Goal: Information Seeking & Learning: Learn about a topic

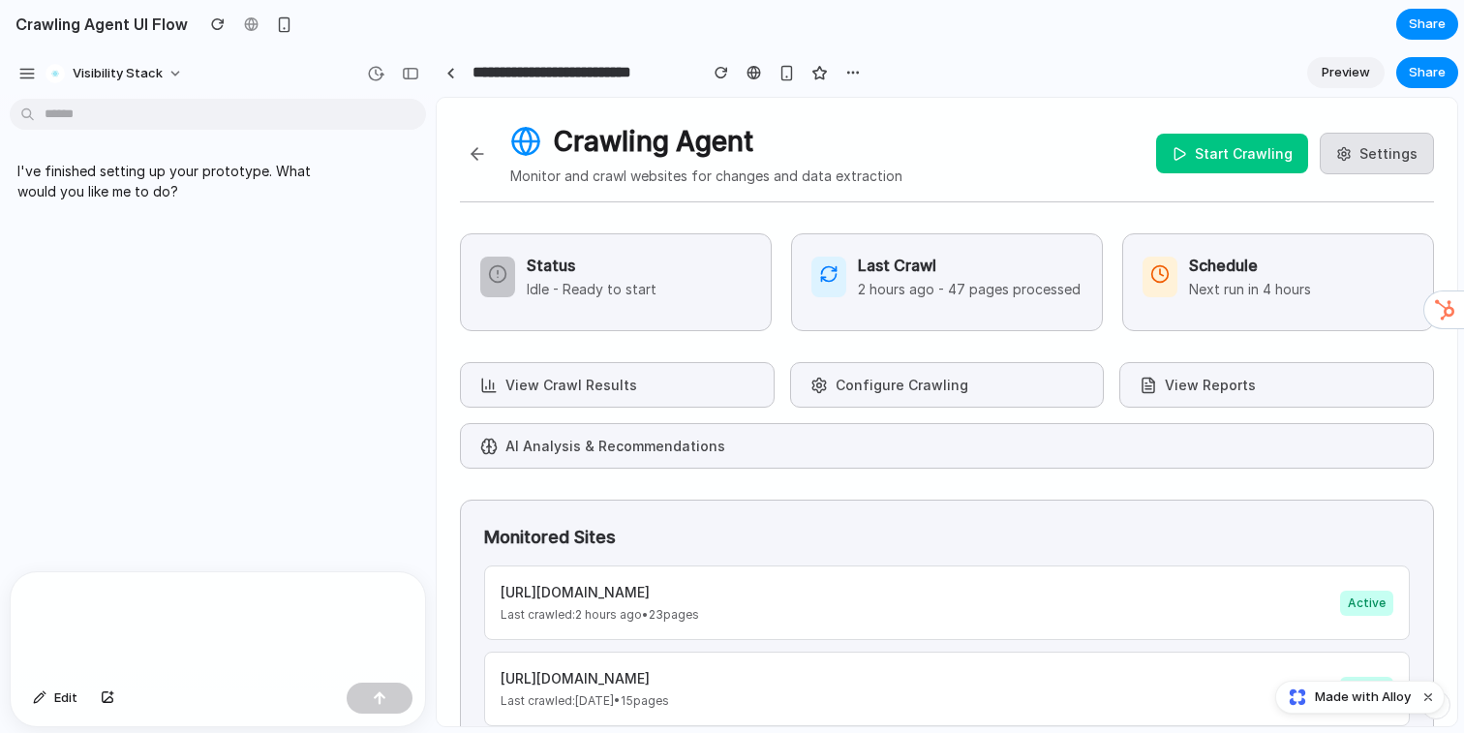
click at [1210, 153] on button "Start Crawling" at bounding box center [1232, 154] width 152 height 40
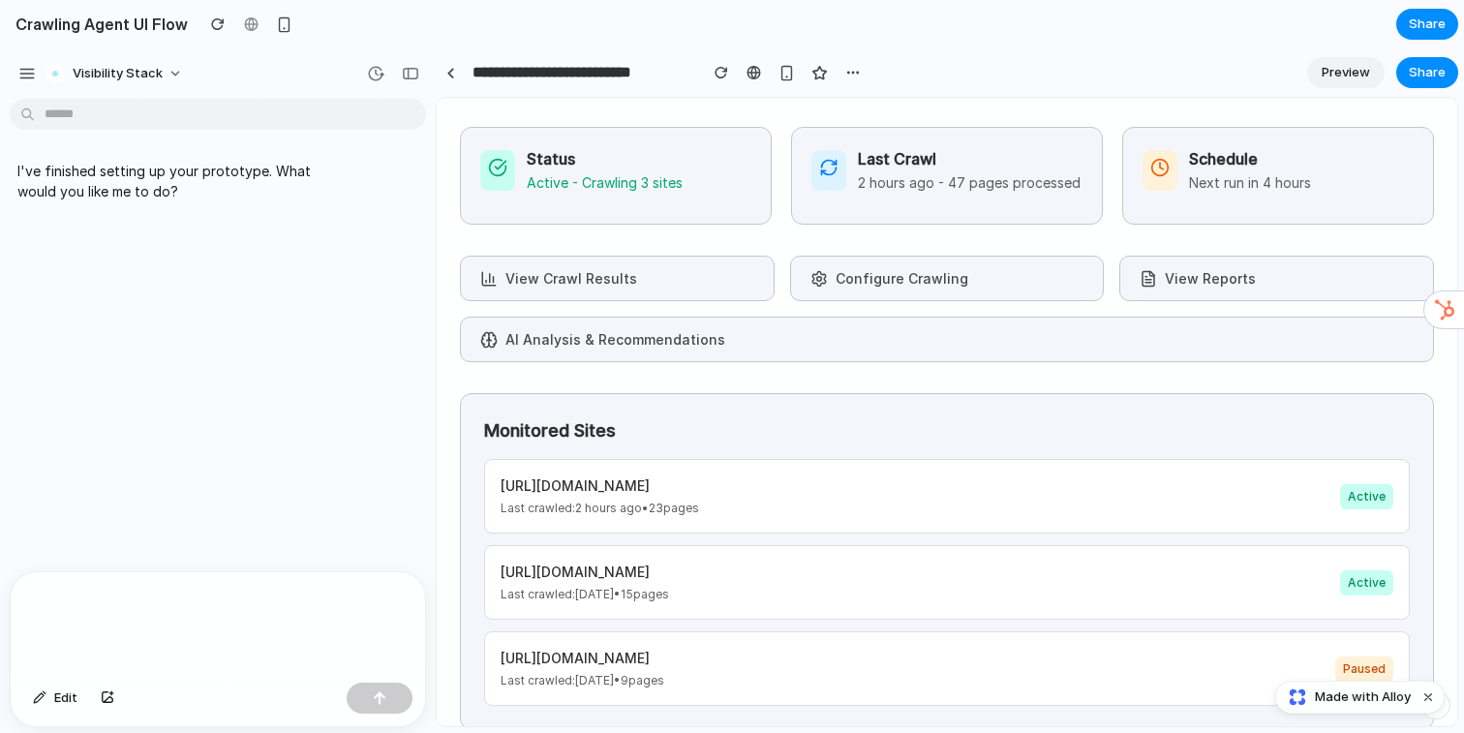
scroll to position [135, 0]
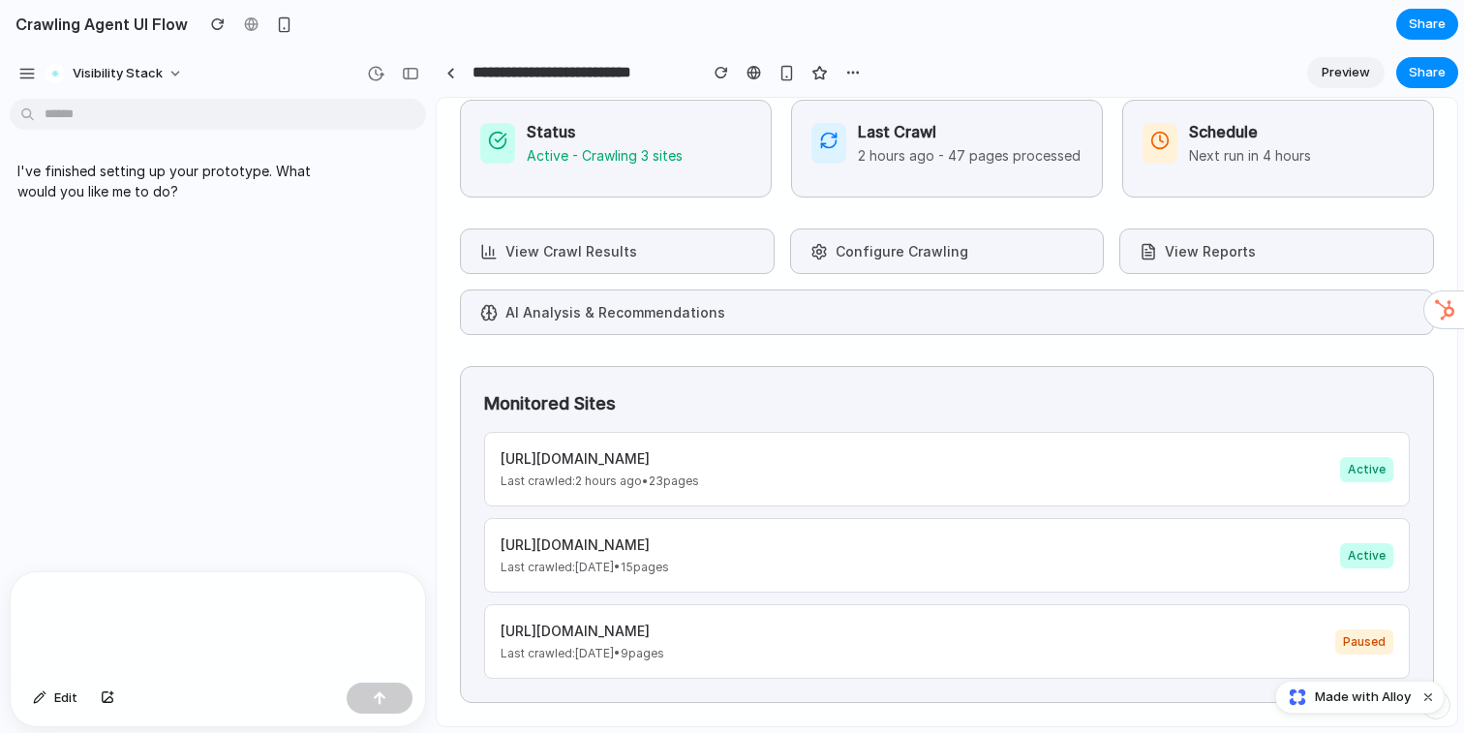
click at [684, 299] on button "AI Analysis & Recommendations" at bounding box center [947, 313] width 974 height 46
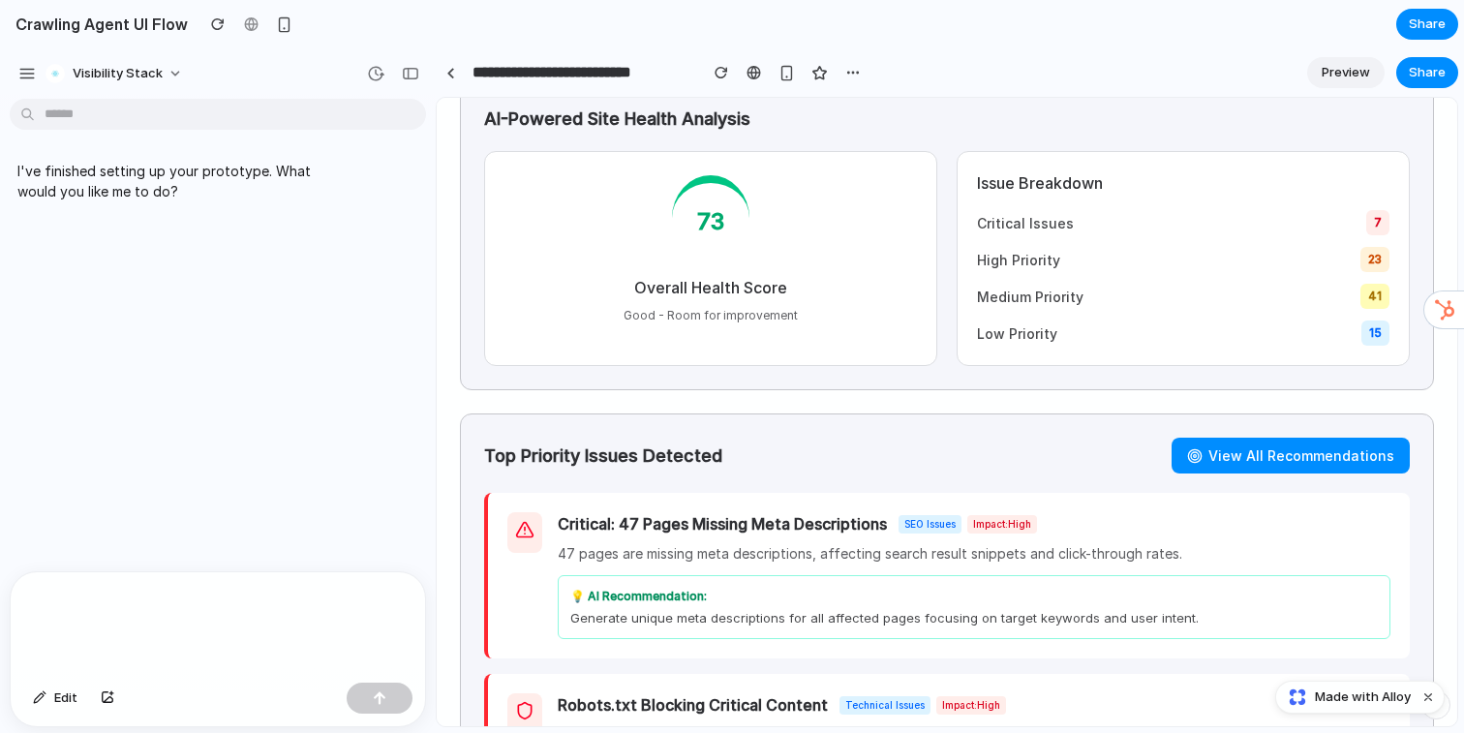
scroll to position [248, 0]
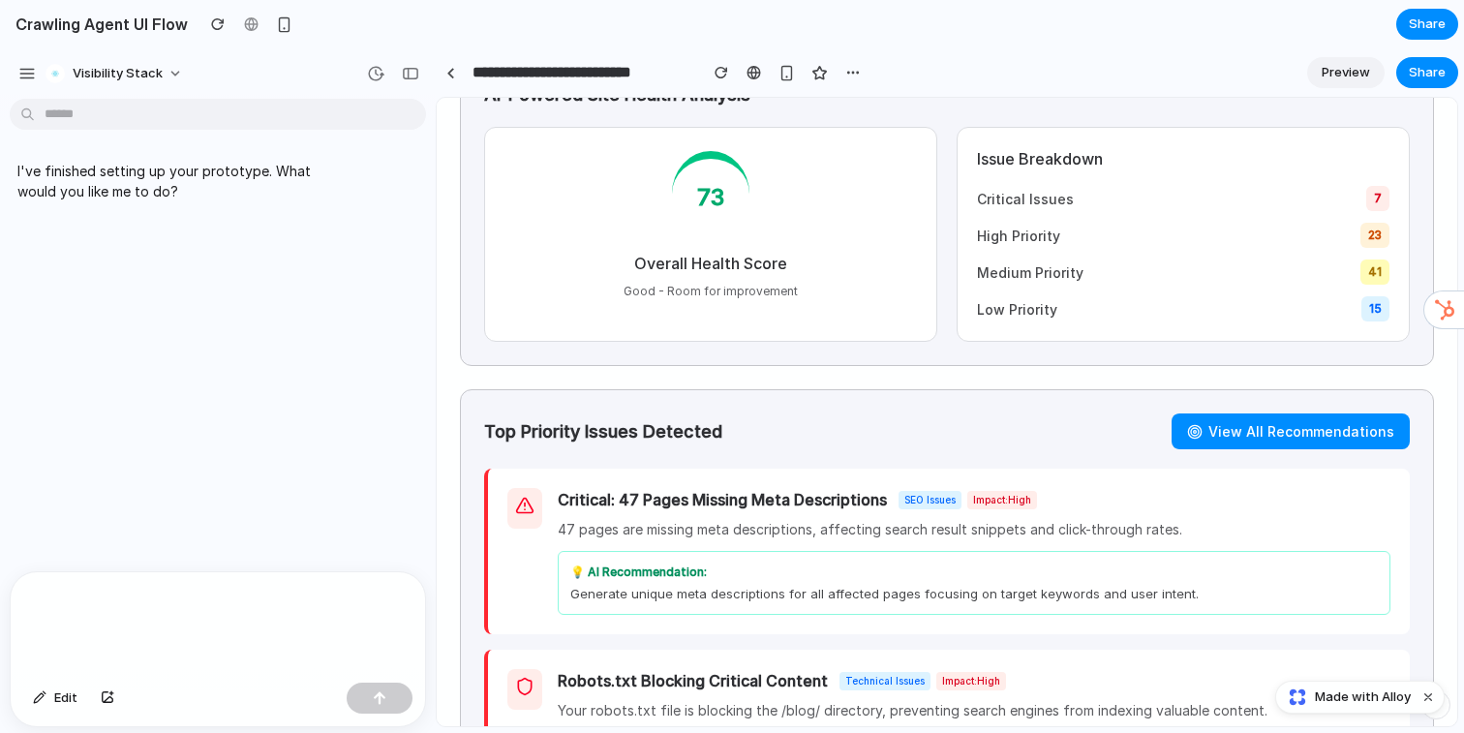
click at [1248, 441] on button "View All Recommendations" at bounding box center [1291, 431] width 238 height 36
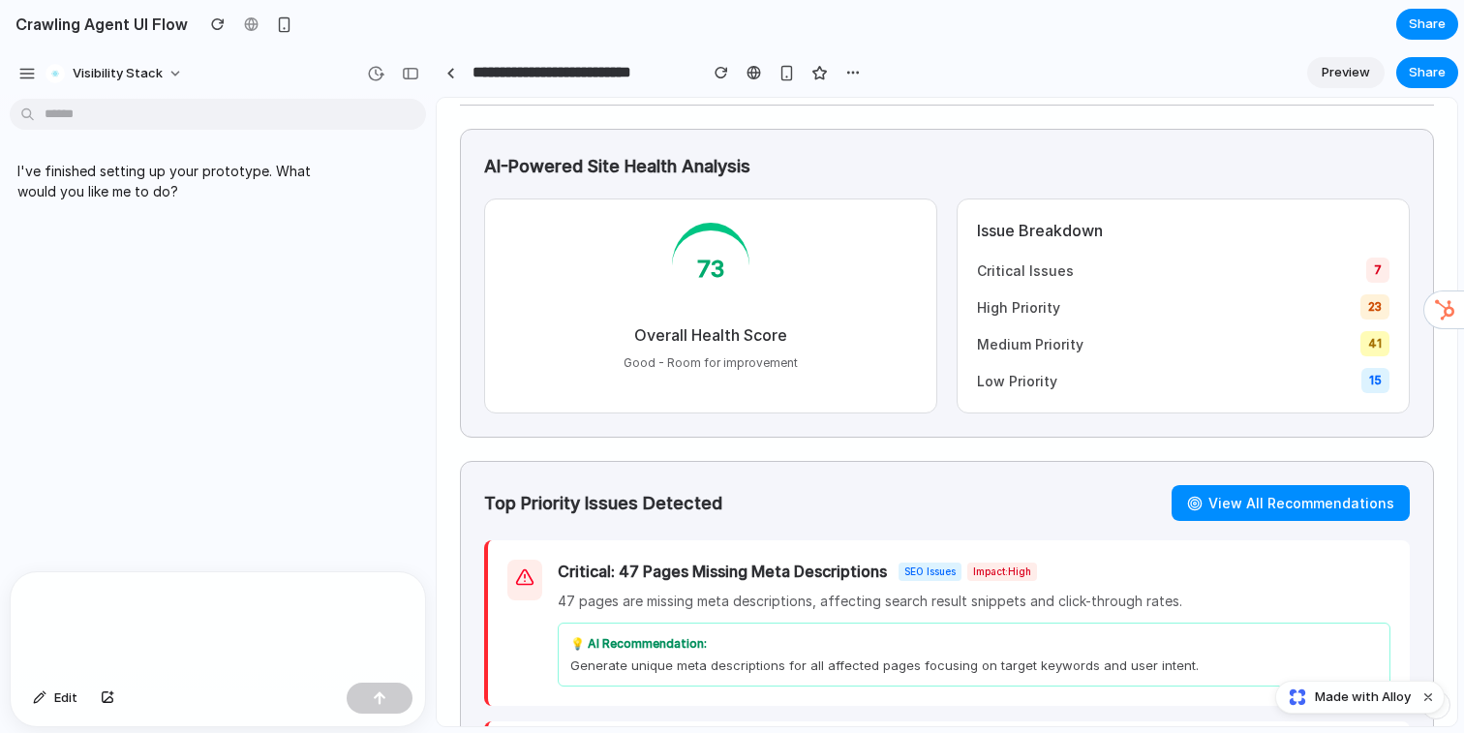
scroll to position [99, 0]
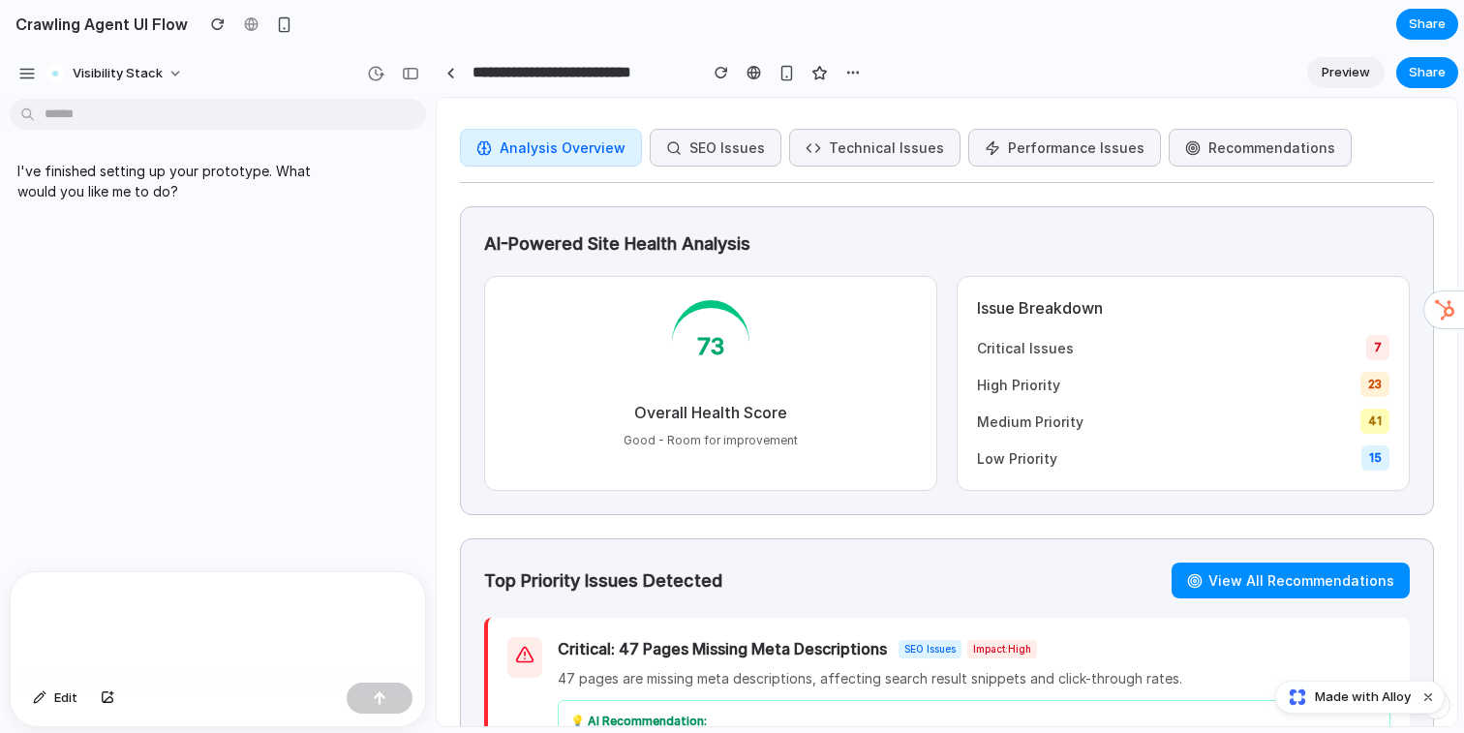
click at [703, 152] on button "SEO Issues" at bounding box center [716, 148] width 132 height 38
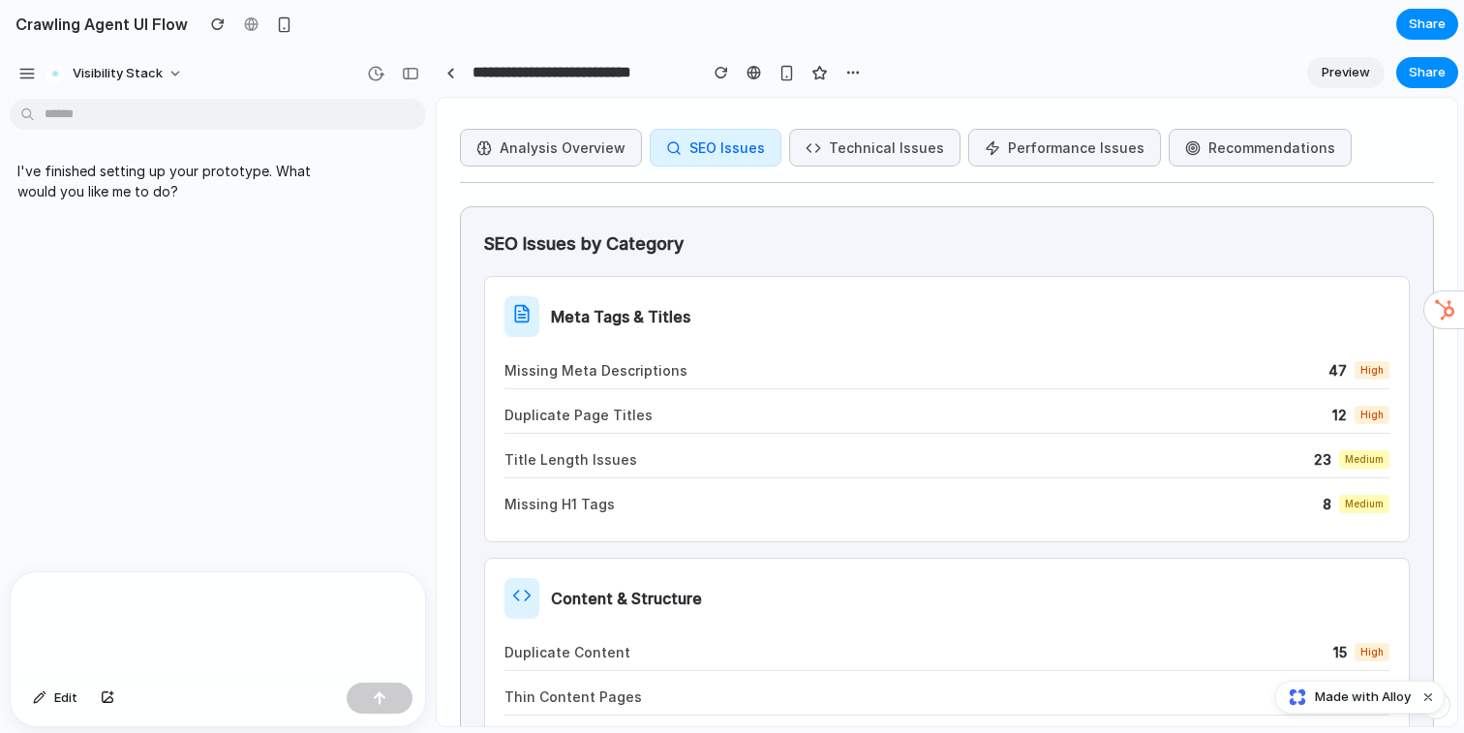
click at [801, 149] on button "Technical Issues" at bounding box center [874, 148] width 171 height 38
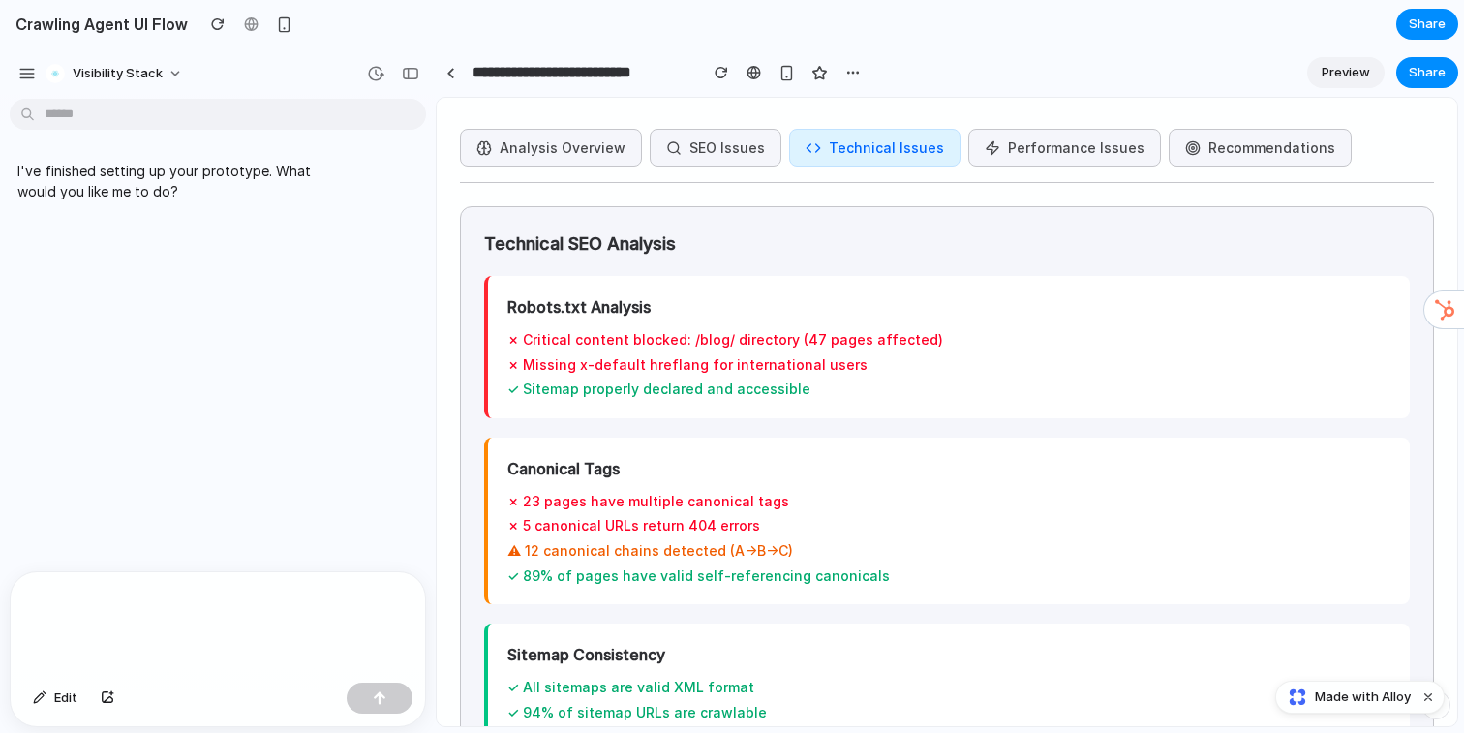
click at [912, 147] on button "Technical Issues" at bounding box center [874, 148] width 171 height 38
click at [1008, 147] on button "Performance Issues" at bounding box center [1064, 148] width 193 height 38
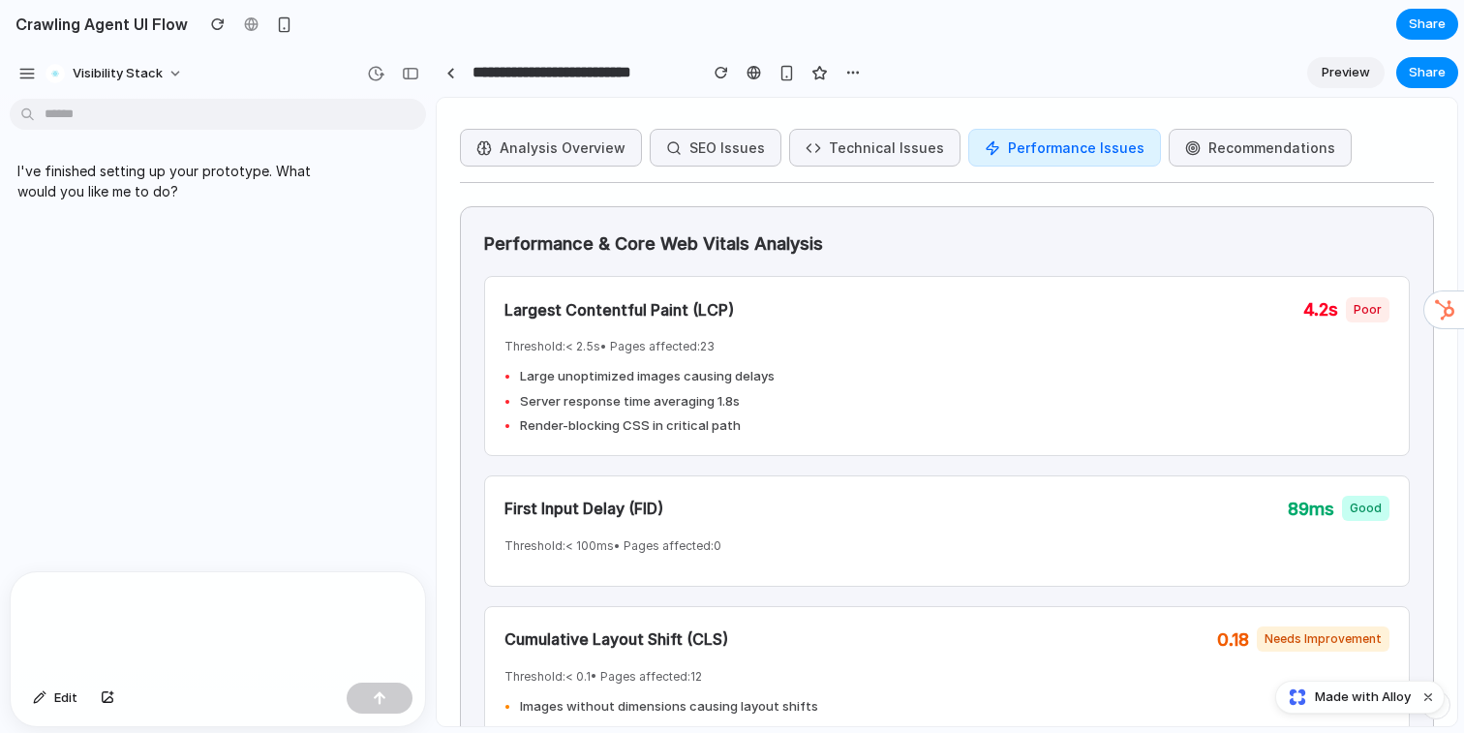
click at [1176, 144] on button "Recommendations" at bounding box center [1260, 148] width 183 height 38
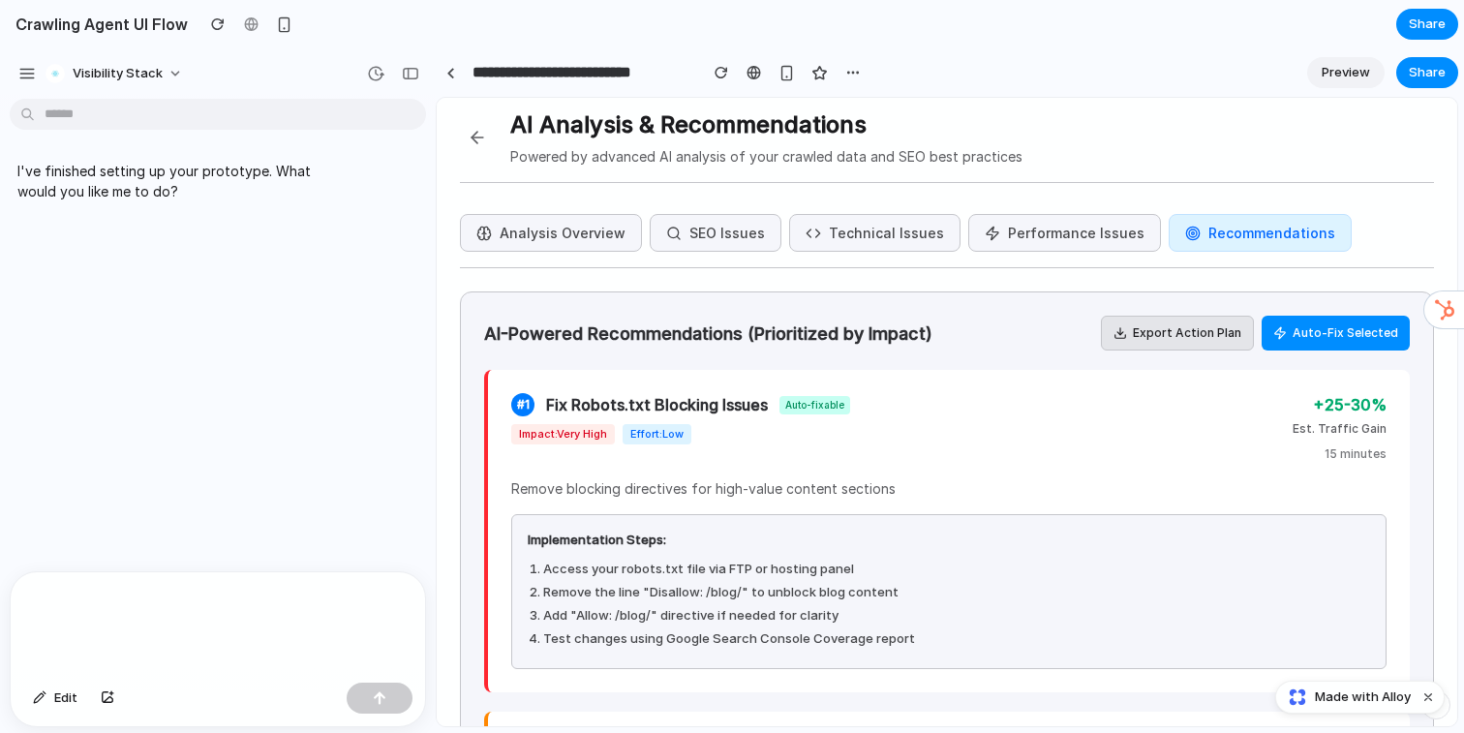
scroll to position [0, 0]
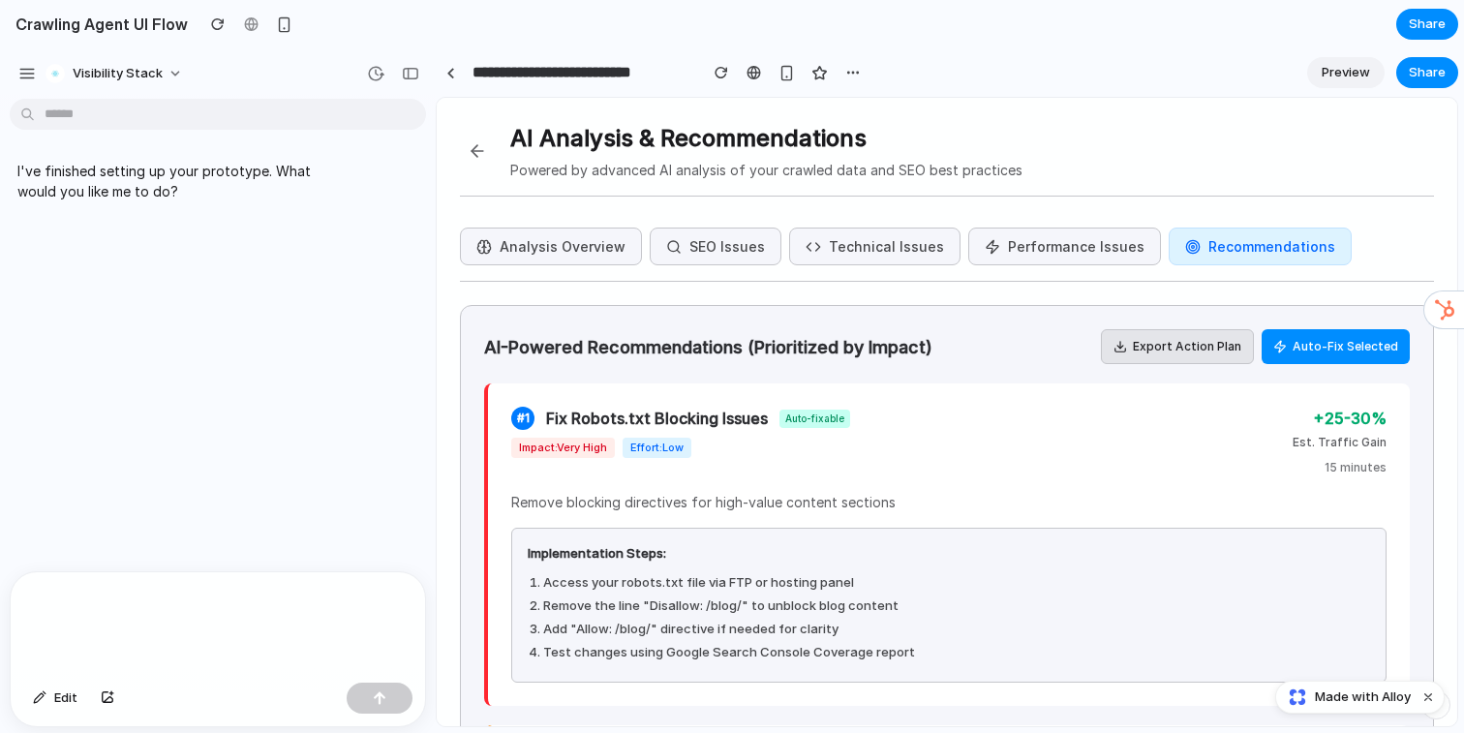
click at [474, 159] on button at bounding box center [477, 151] width 35 height 35
